Goal: Contribute content: Contribute content

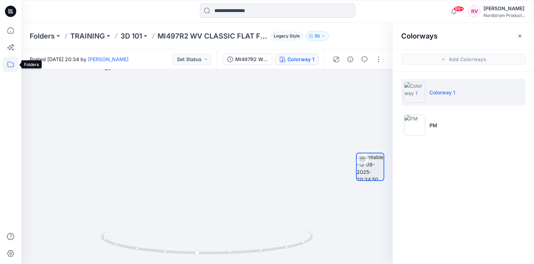
click at [14, 63] on icon at bounding box center [11, 65] width 16 height 16
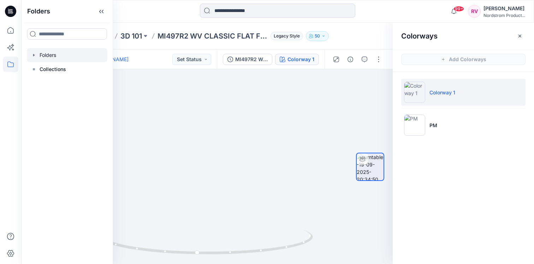
click at [83, 53] on div at bounding box center [67, 55] width 81 height 14
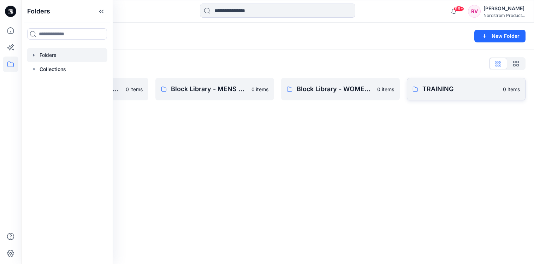
click at [447, 87] on p "TRAINING" at bounding box center [461, 89] width 76 height 10
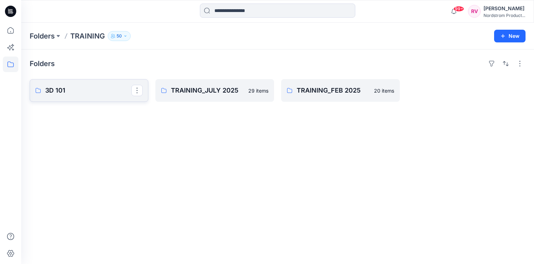
click at [103, 95] on link "3D 101" at bounding box center [89, 90] width 119 height 23
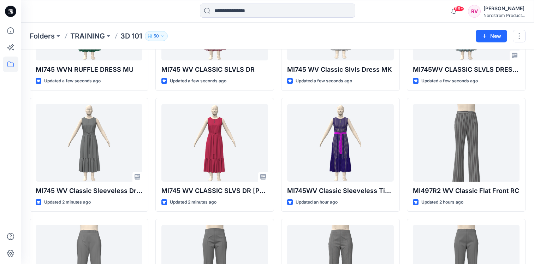
scroll to position [125, 0]
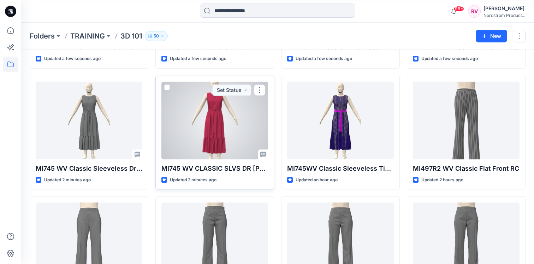
click at [248, 113] on div at bounding box center [214, 121] width 107 height 78
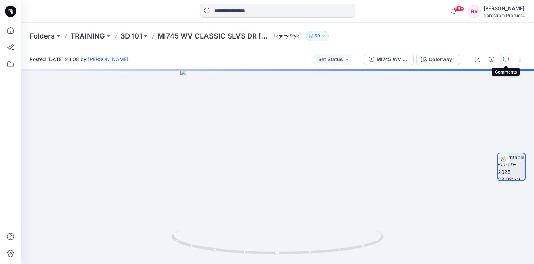
click at [504, 60] on icon "button" at bounding box center [506, 60] width 6 height 6
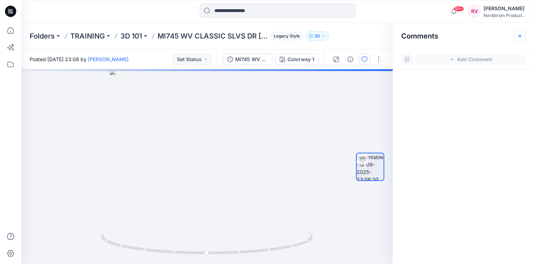
click at [521, 37] on icon "button" at bounding box center [520, 36] width 6 height 6
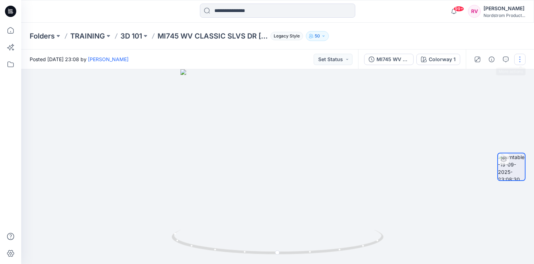
click at [518, 59] on button "button" at bounding box center [519, 59] width 11 height 11
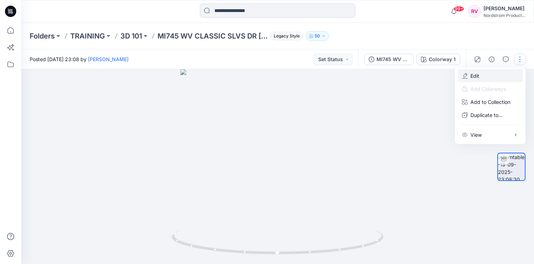
click at [492, 72] on button "Edit" at bounding box center [490, 75] width 65 height 13
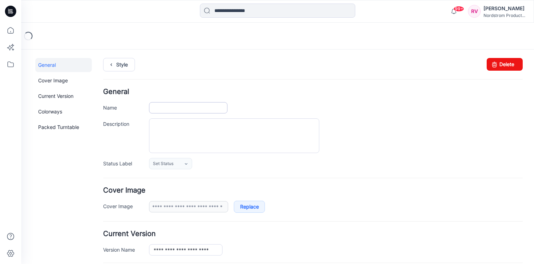
type input "**********"
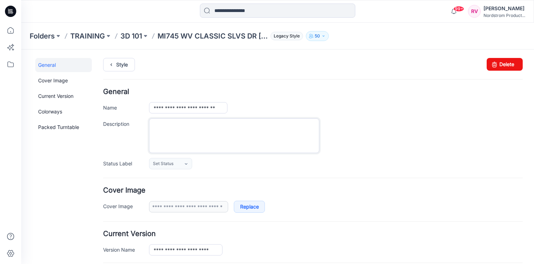
click at [159, 137] on textarea "Description" at bounding box center [234, 135] width 170 height 35
paste textarea "**********"
type textarea "**********"
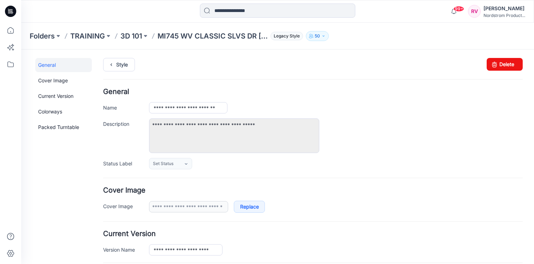
click at [400, 119] on div "**********" at bounding box center [336, 135] width 374 height 35
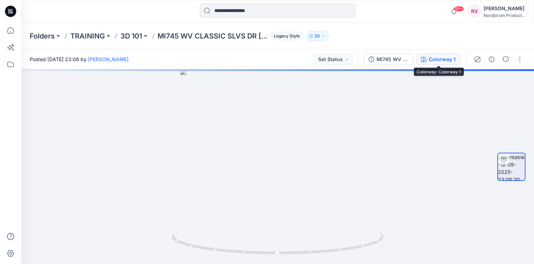
click at [429, 60] on button "Colorway 1" at bounding box center [439, 59] width 44 height 11
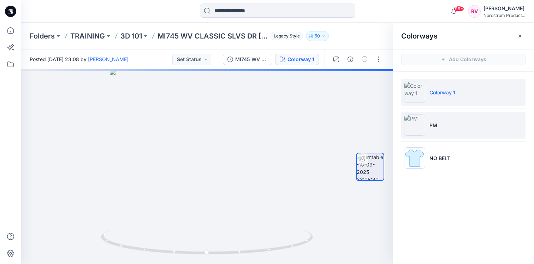
click at [448, 119] on li "PM" at bounding box center [463, 125] width 124 height 27
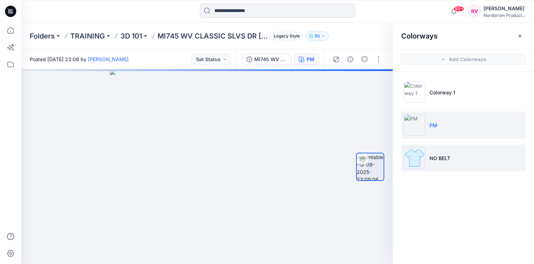
click at [452, 154] on li "NO BELT" at bounding box center [463, 158] width 124 height 27
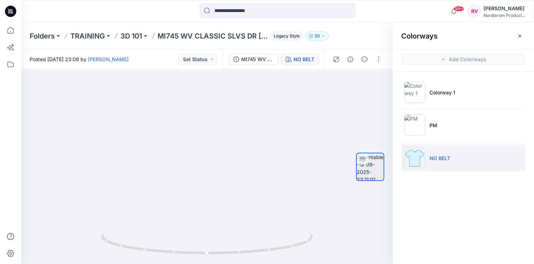
click at [462, 141] on ul "Colorway 1 PM NO BELT" at bounding box center [463, 125] width 141 height 107
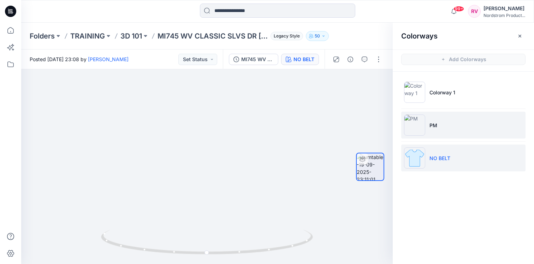
click at [459, 124] on li "PM" at bounding box center [463, 125] width 124 height 27
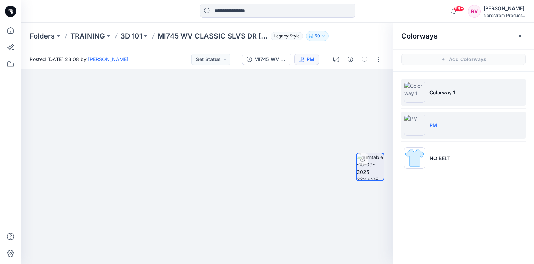
click at [469, 88] on li "Colorway 1" at bounding box center [463, 92] width 124 height 27
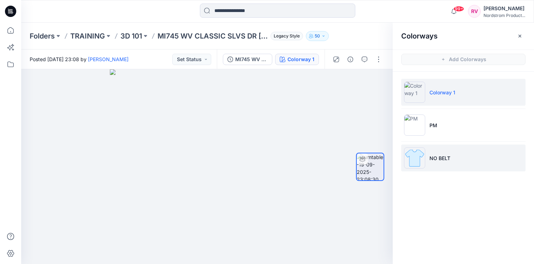
click at [465, 157] on li "NO BELT" at bounding box center [463, 158] width 124 height 27
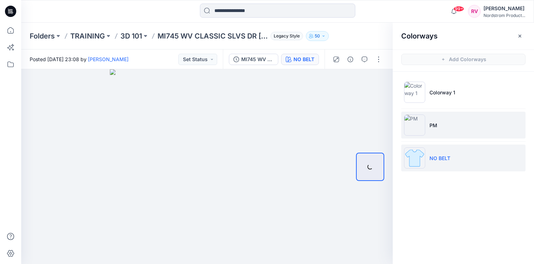
click at [465, 135] on li "PM" at bounding box center [463, 125] width 124 height 27
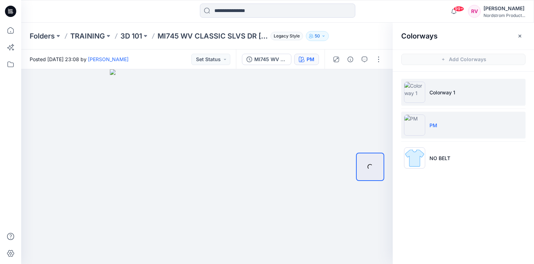
click at [464, 105] on li "Colorway 1" at bounding box center [463, 92] width 124 height 27
